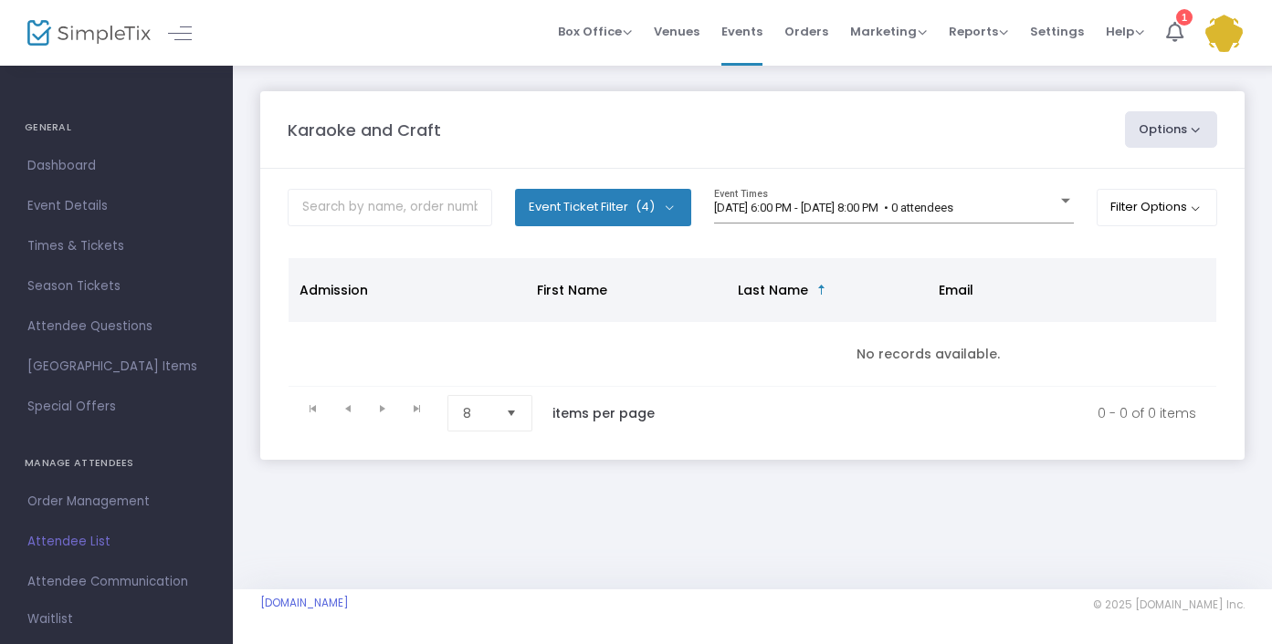
click at [64, 540] on span "Attendee List" at bounding box center [116, 542] width 178 height 24
click at [751, 26] on span "Events" at bounding box center [741, 31] width 41 height 47
